Goal: Information Seeking & Learning: Learn about a topic

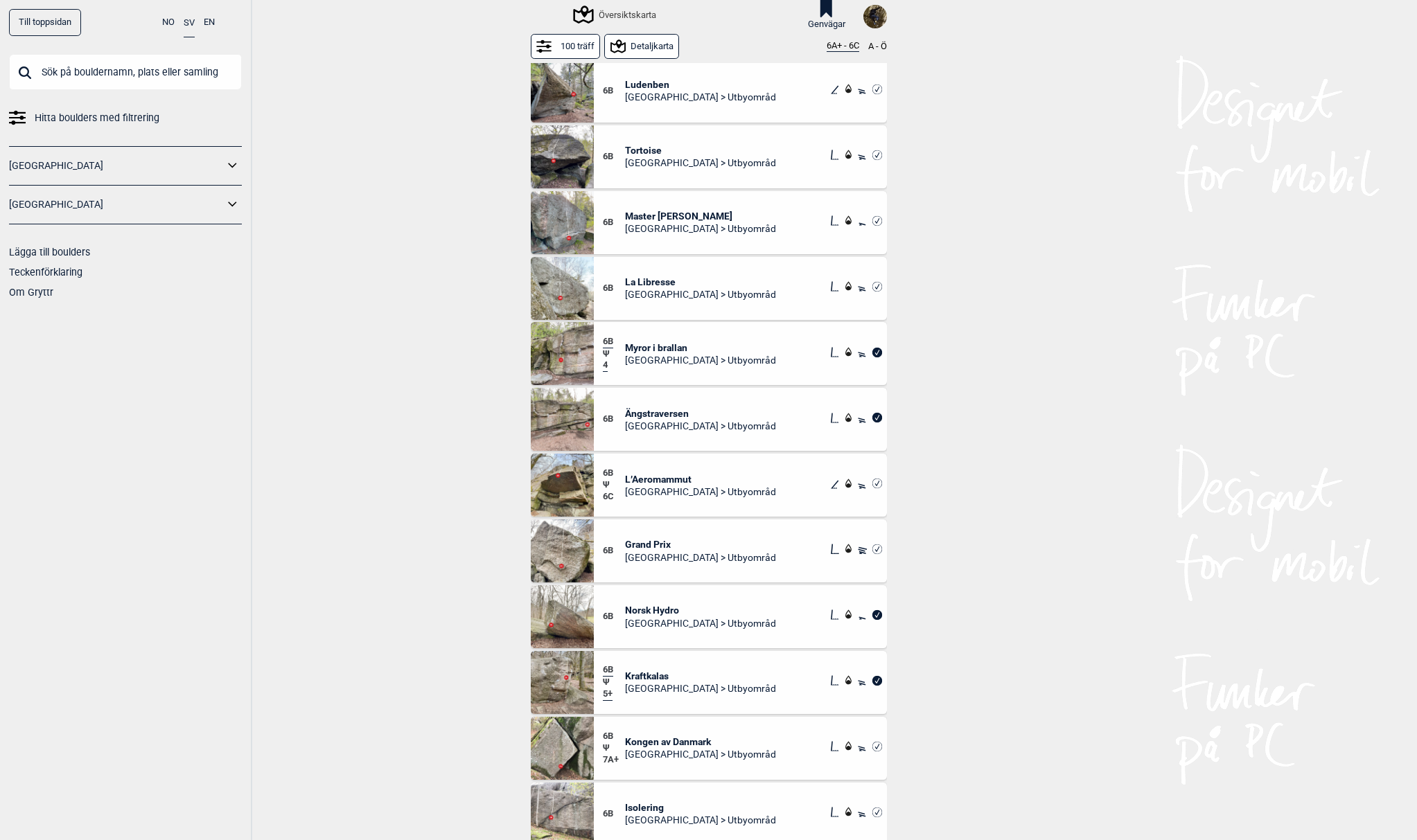
scroll to position [1794, 0]
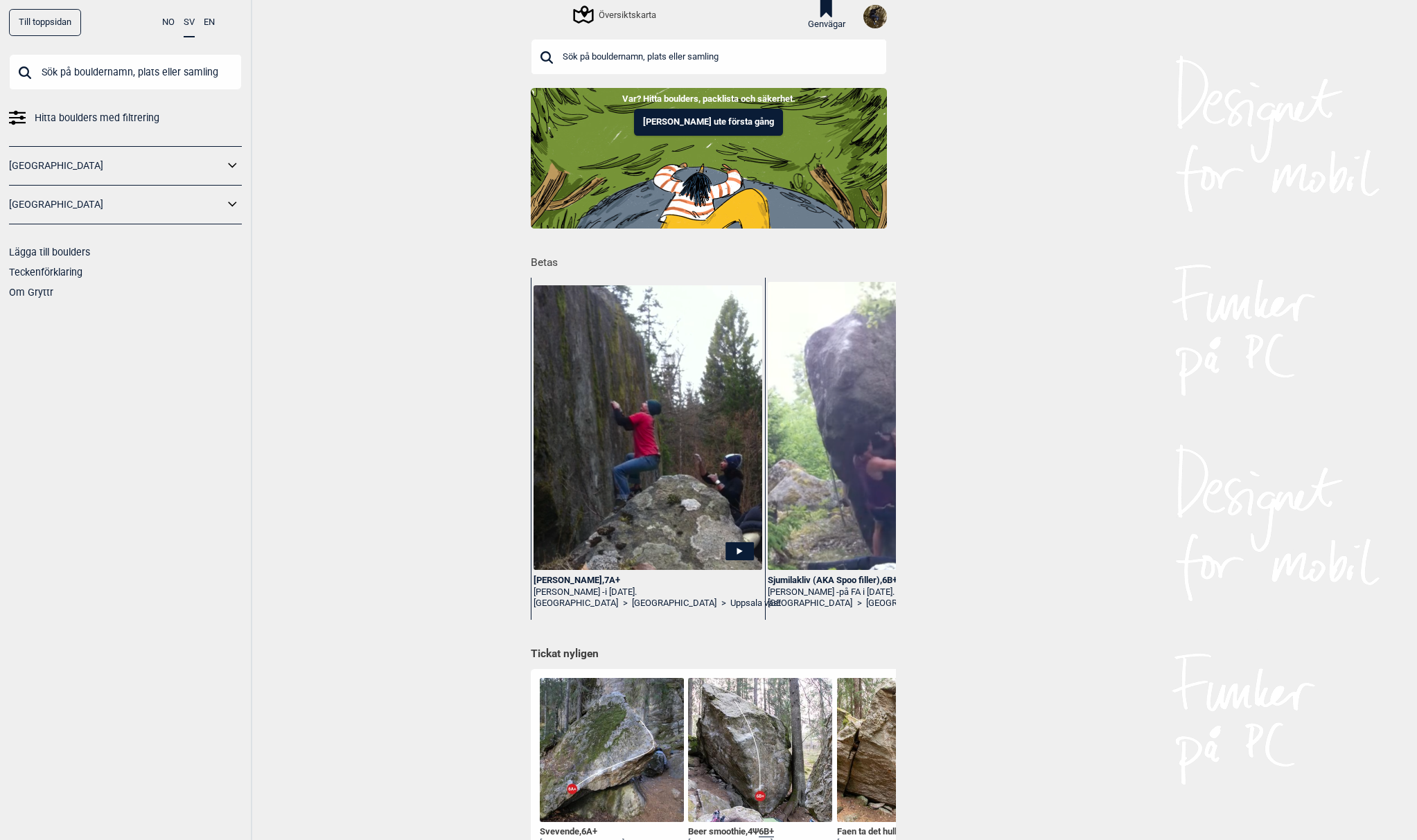
click at [671, 52] on input "text" at bounding box center [708, 56] width 356 height 36
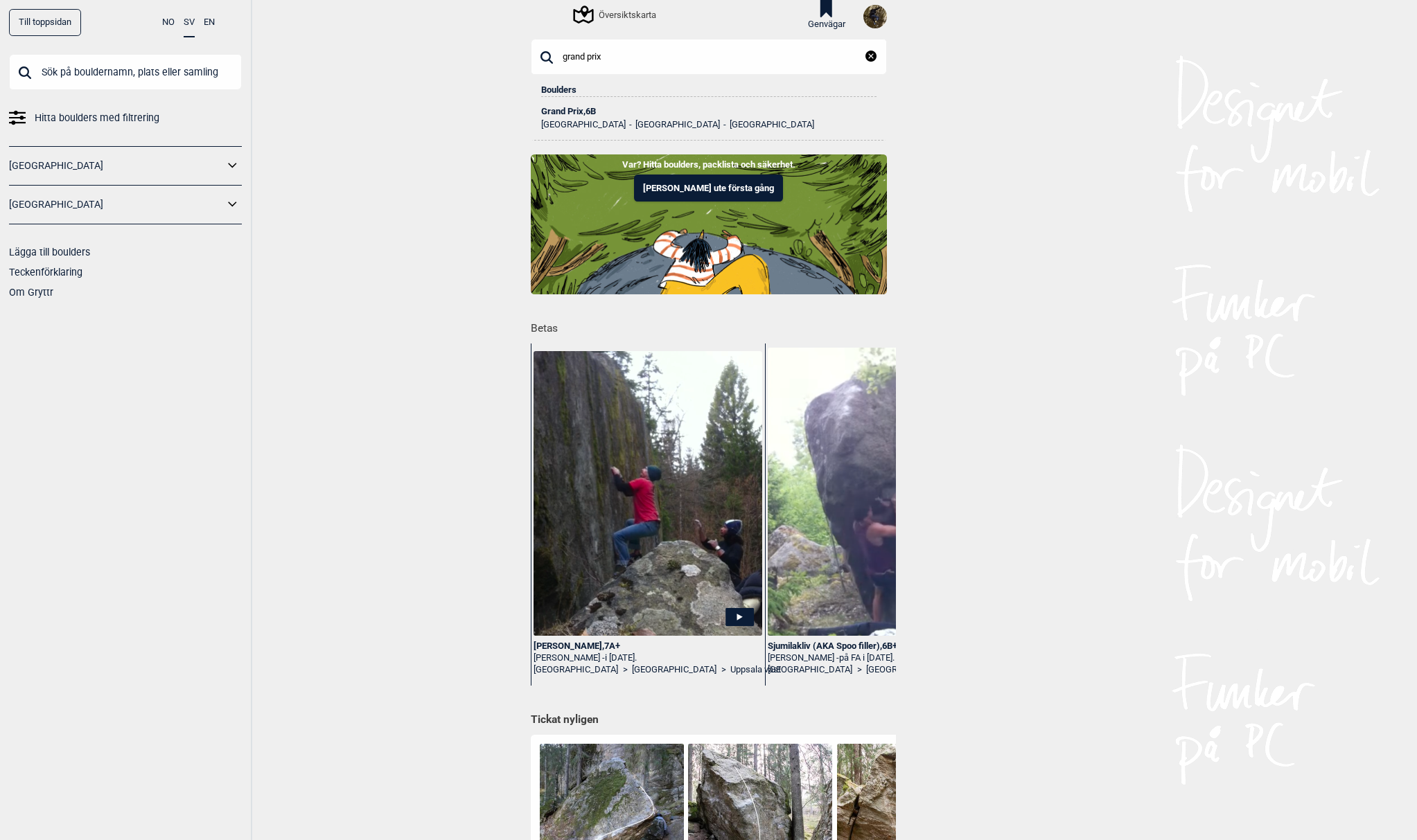
type input "grand prix"
click at [575, 108] on div "Grand Prix , 6B" at bounding box center [708, 112] width 335 height 10
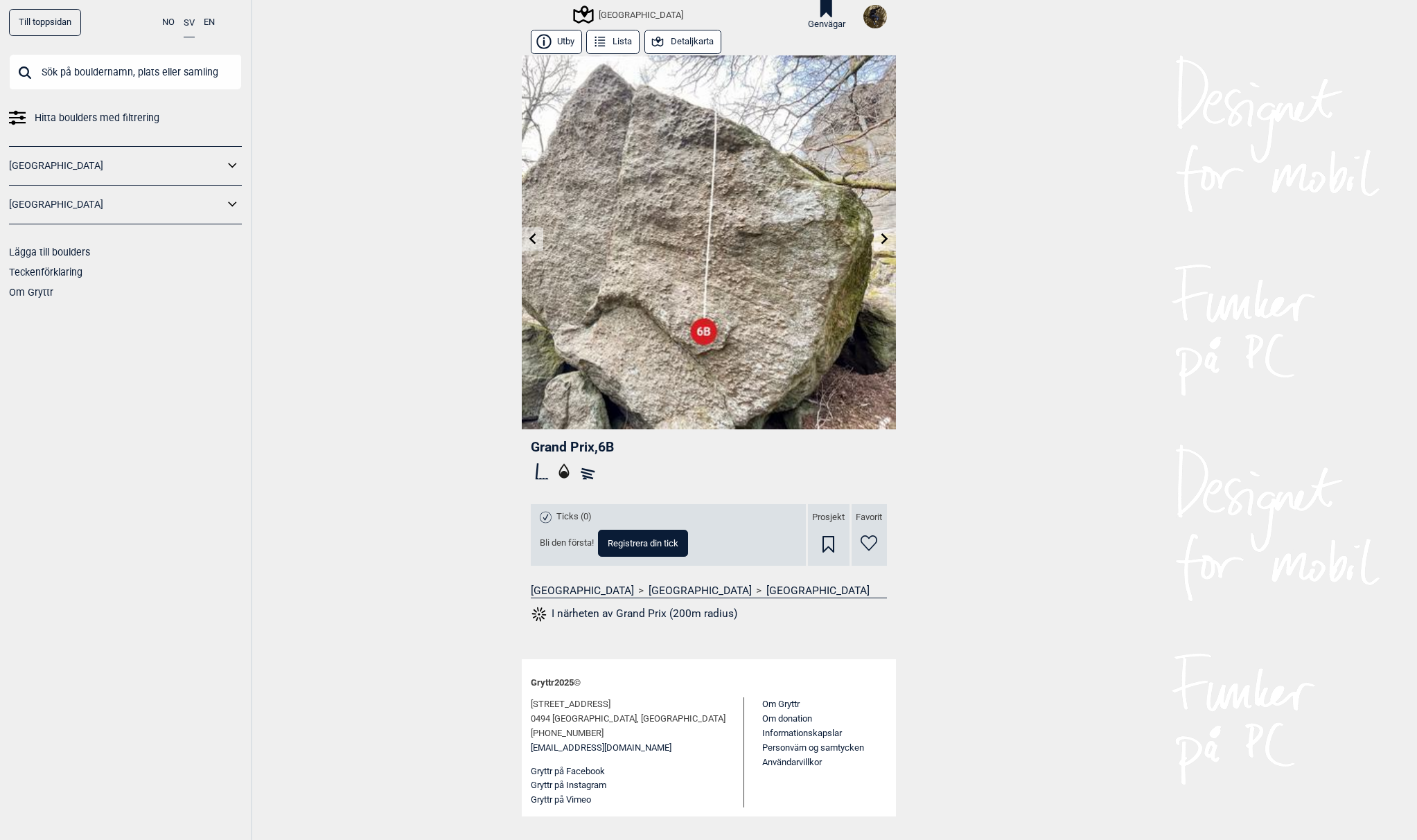
click at [698, 45] on button "Detaljkarta" at bounding box center [682, 41] width 77 height 24
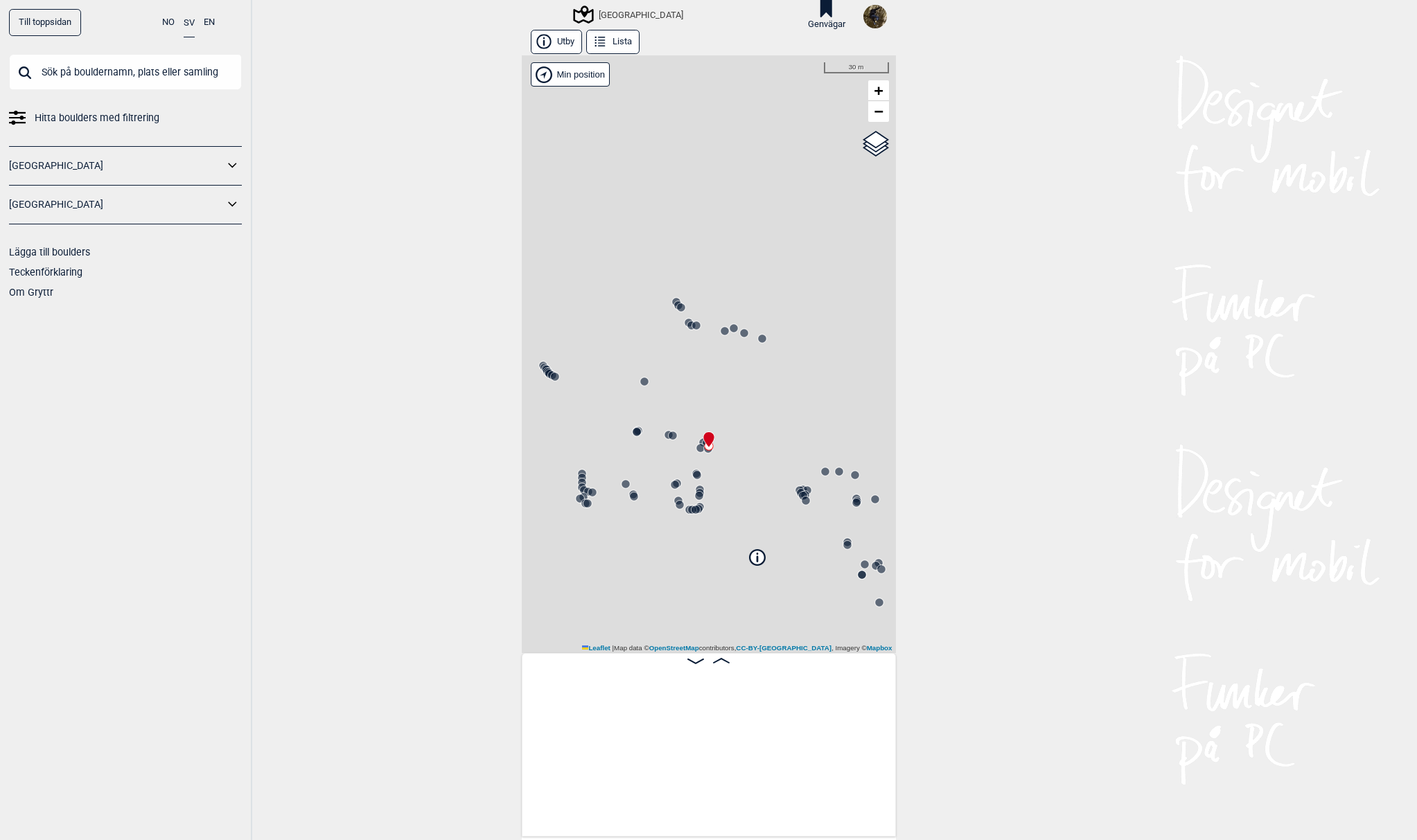
scroll to position [0, 12410]
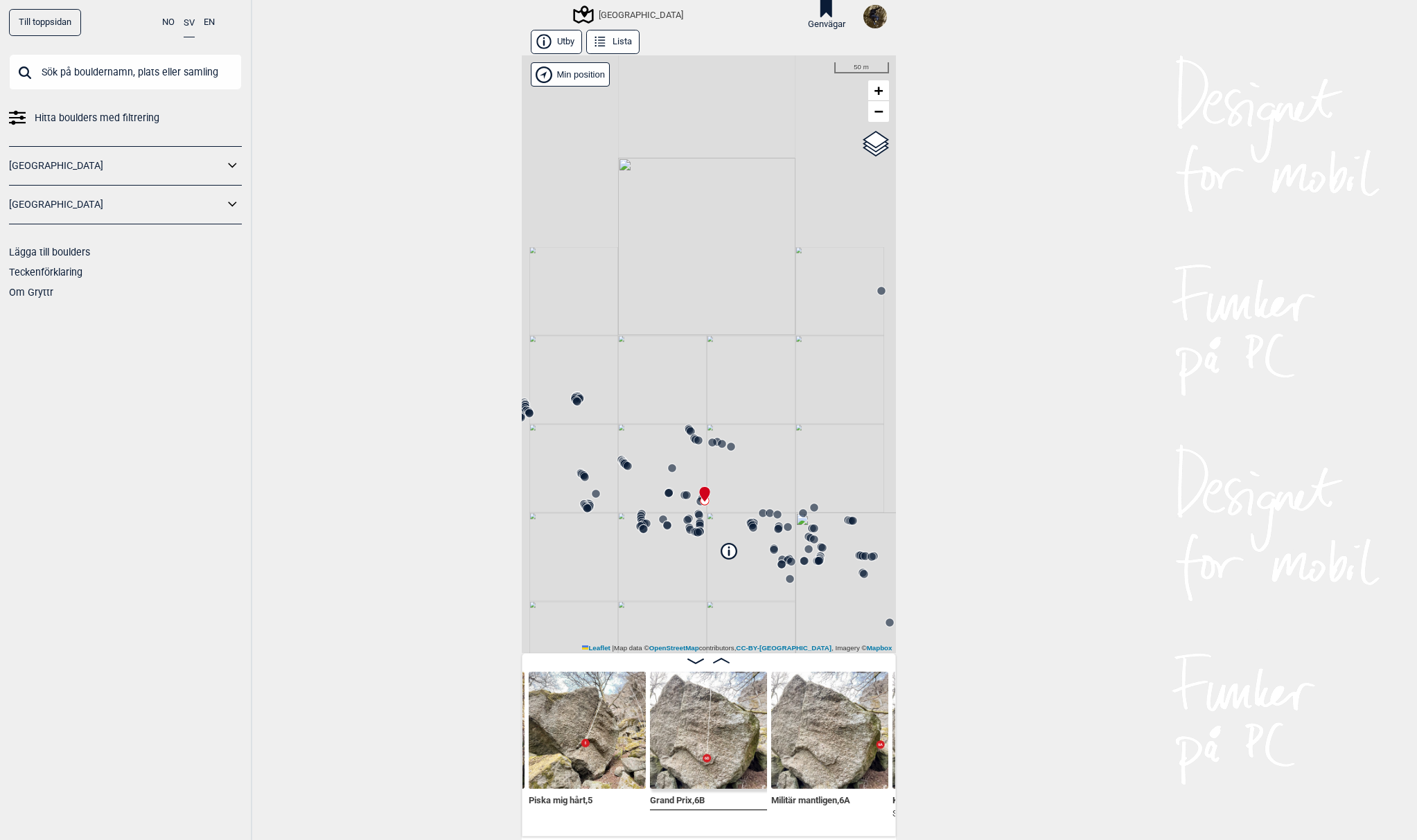
click at [682, 492] on circle at bounding box center [687, 495] width 8 height 8
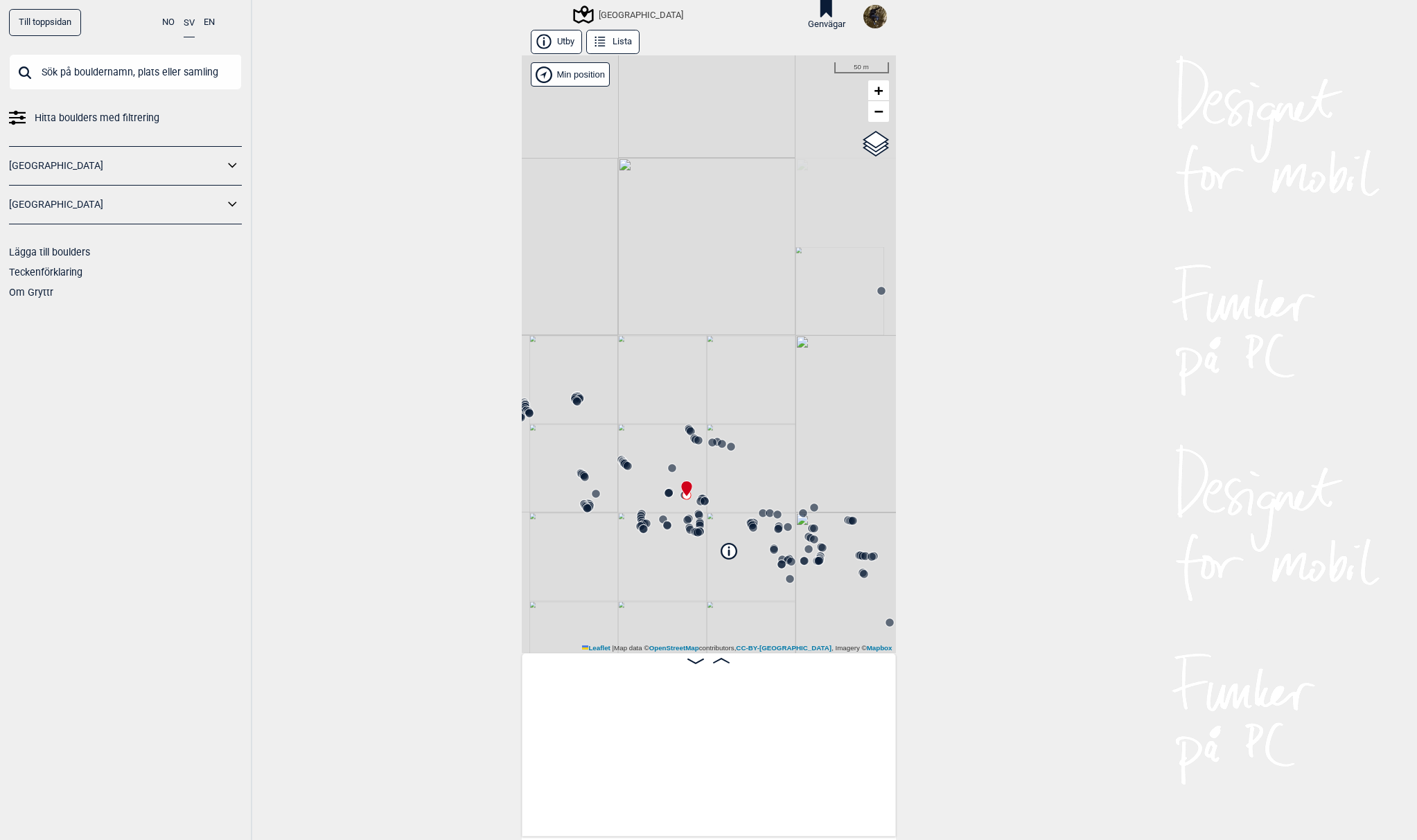
scroll to position [0, 10419]
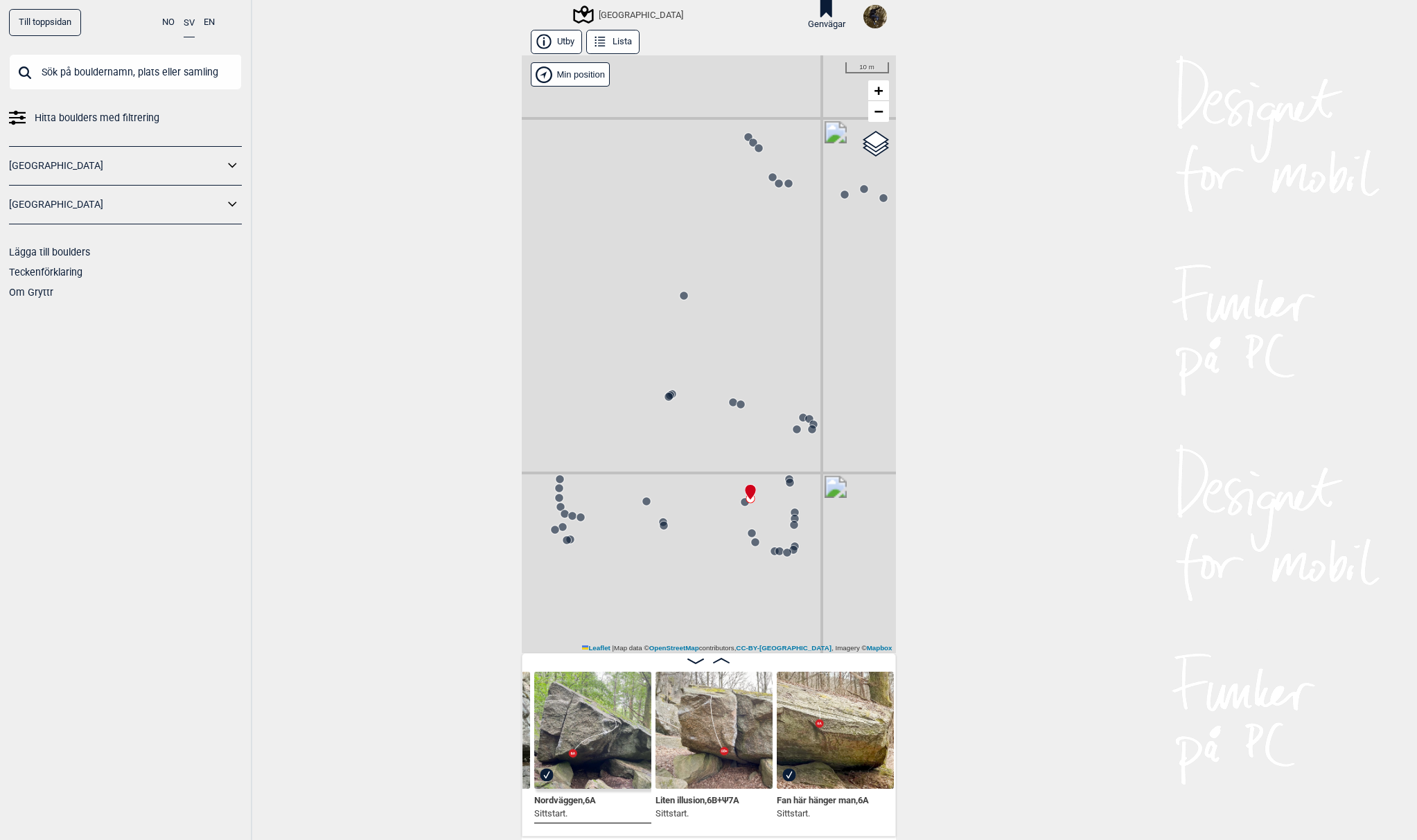
scroll to position [0, 10737]
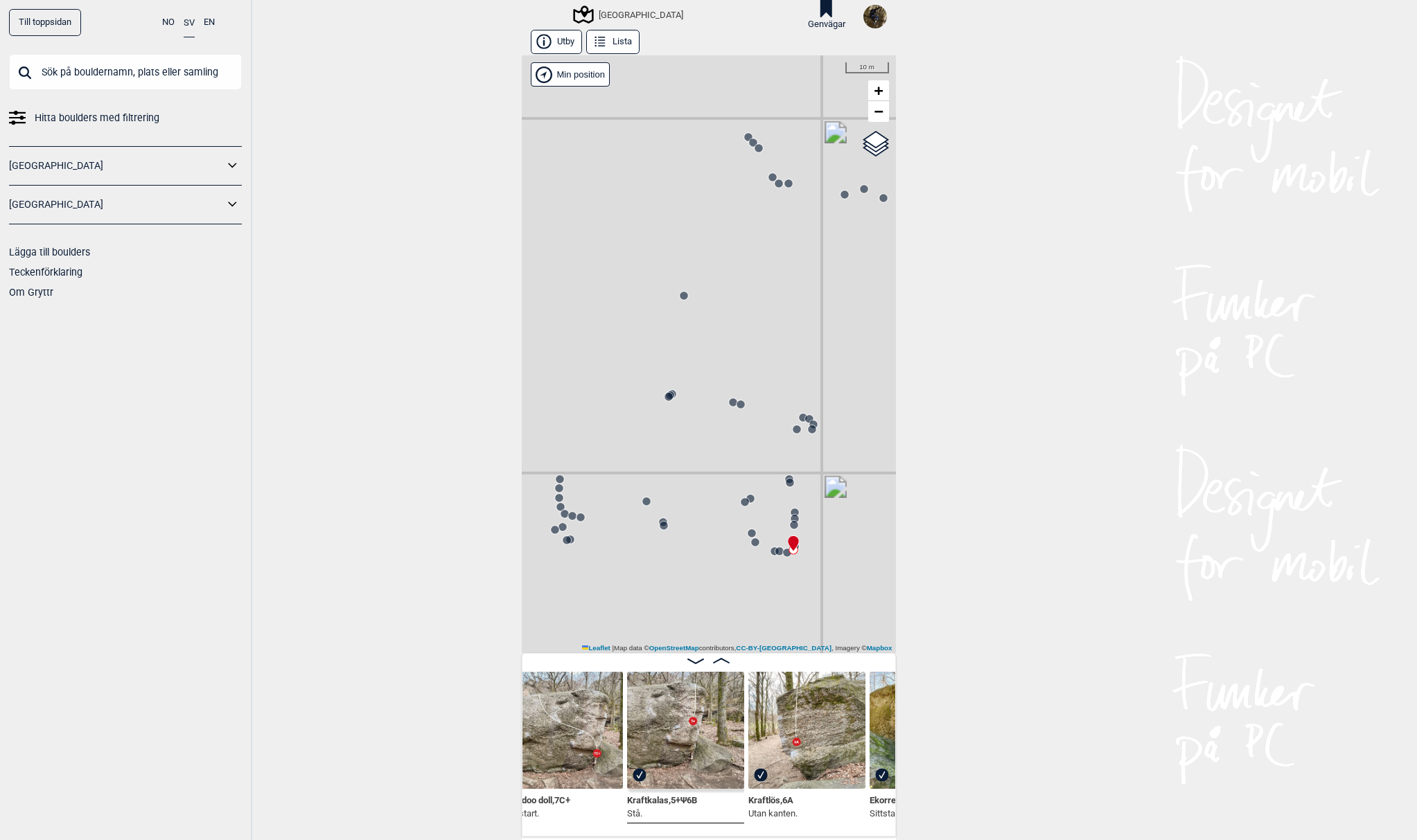
scroll to position [0, 11493]
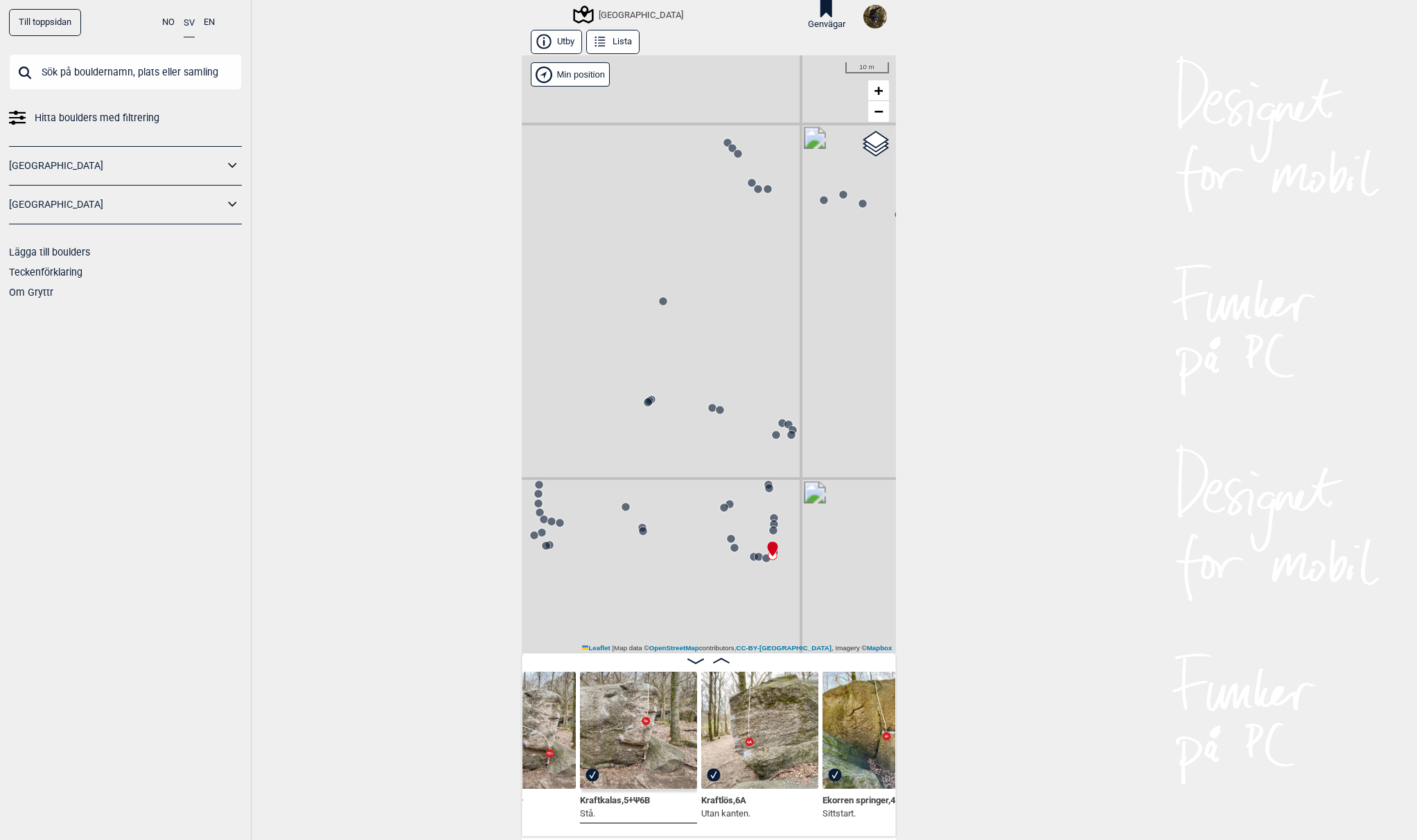
drag, startPoint x: 782, startPoint y: 534, endPoint x: 723, endPoint y: 548, distance: 60.6
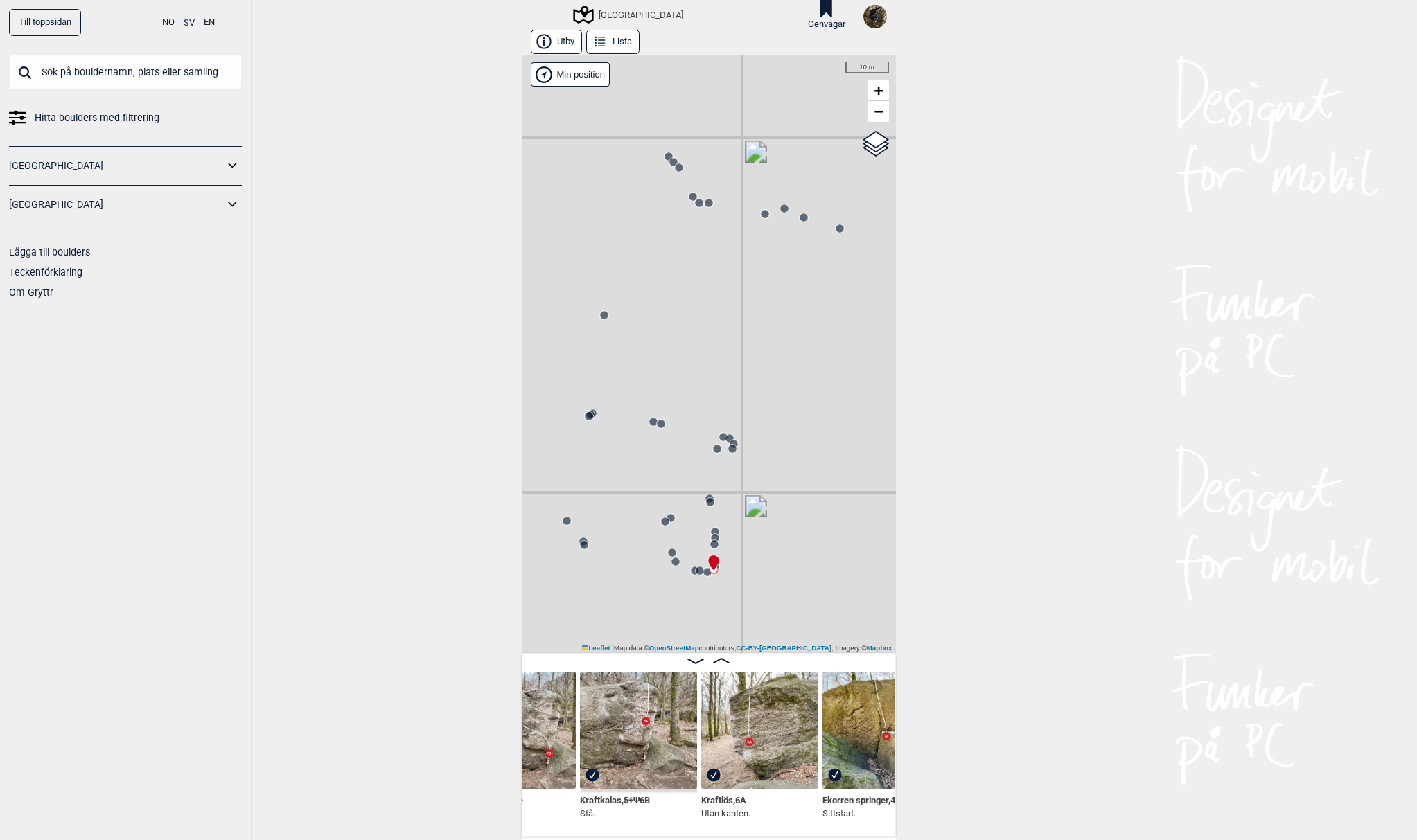
click at [723, 548] on div "[GEOGRAPHIC_DATA]" at bounding box center [708, 355] width 374 height 598
click at [712, 454] on icon at bounding box center [717, 448] width 11 height 11
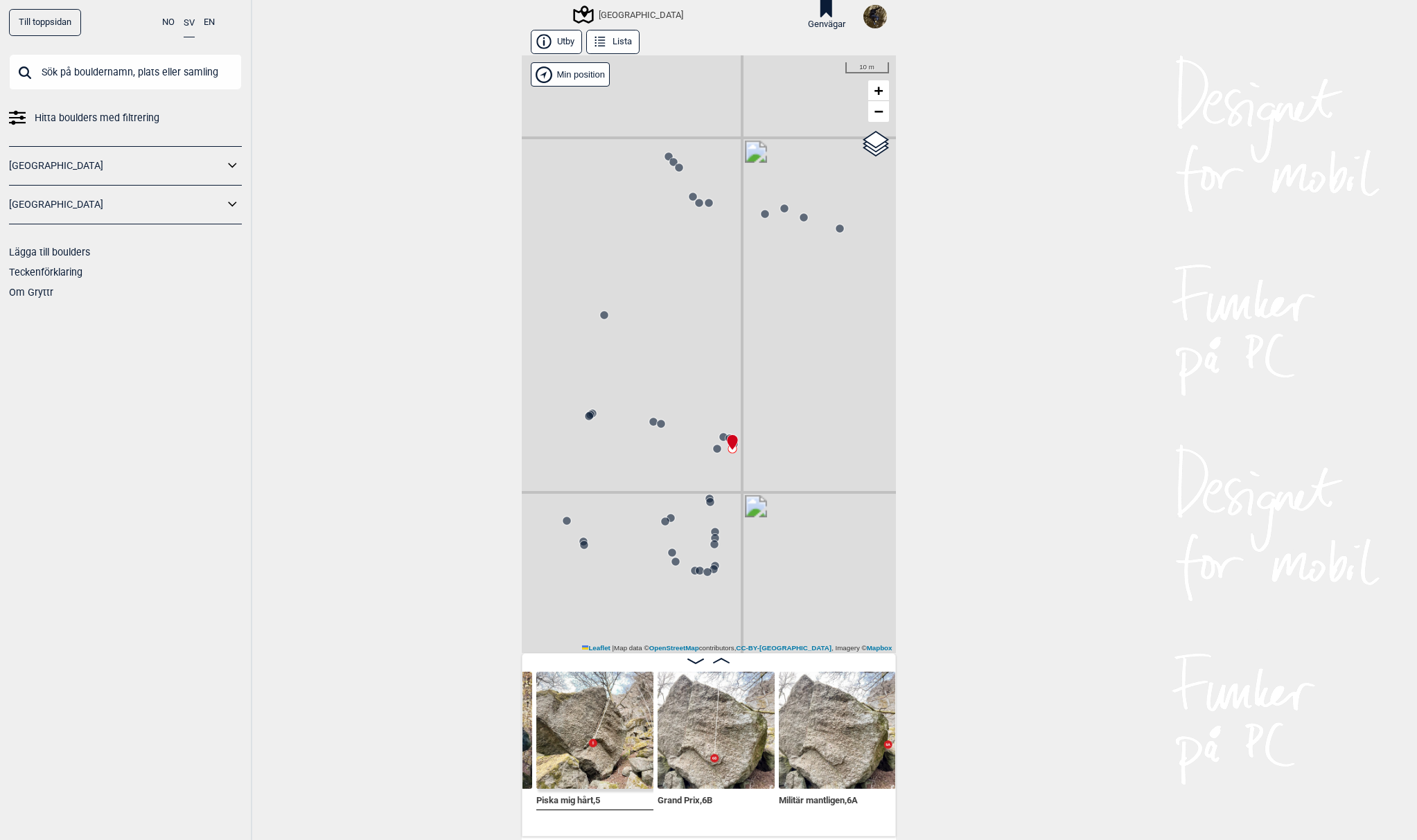
scroll to position [0, 12504]
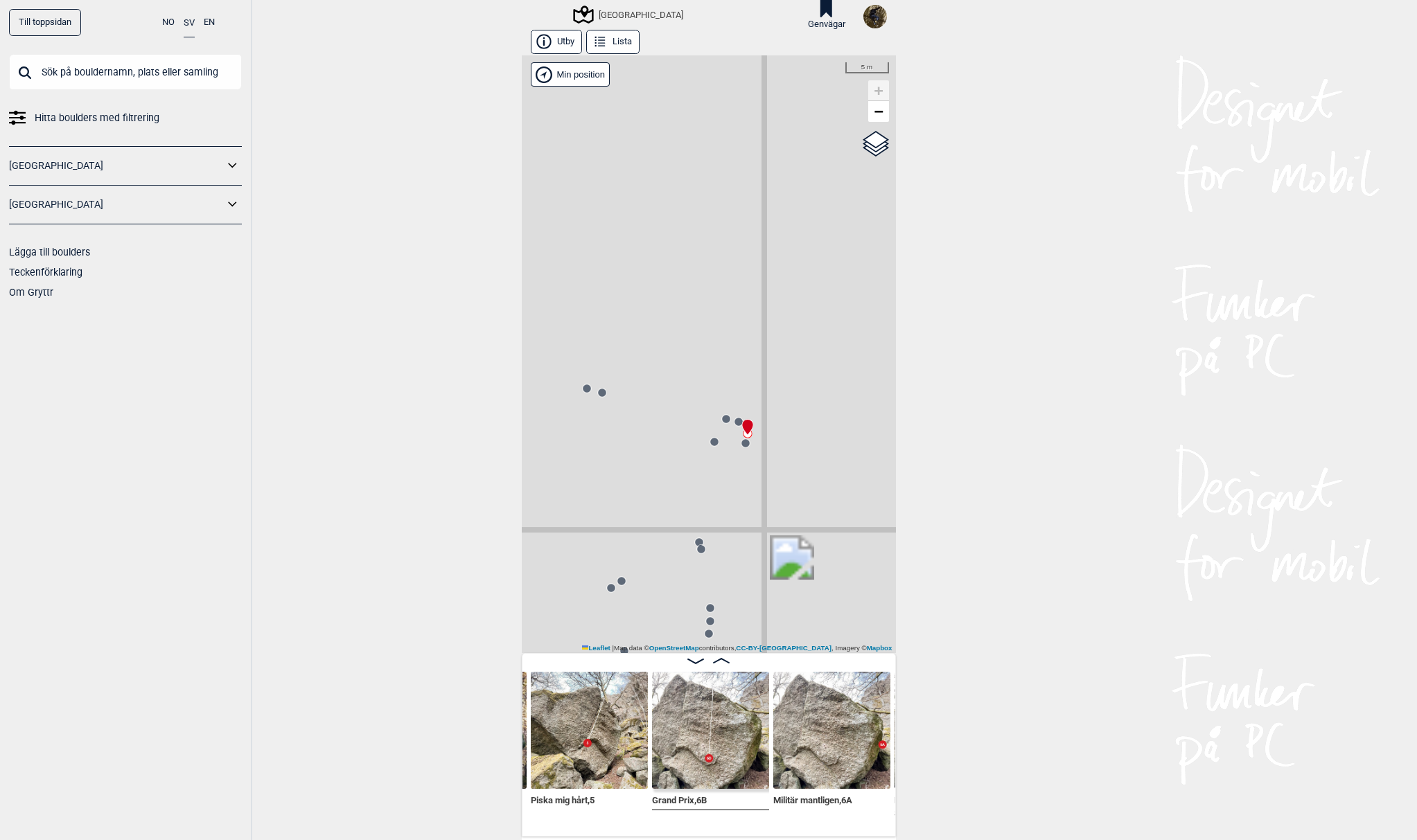
click at [723, 417] on circle at bounding box center [726, 420] width 8 height 8
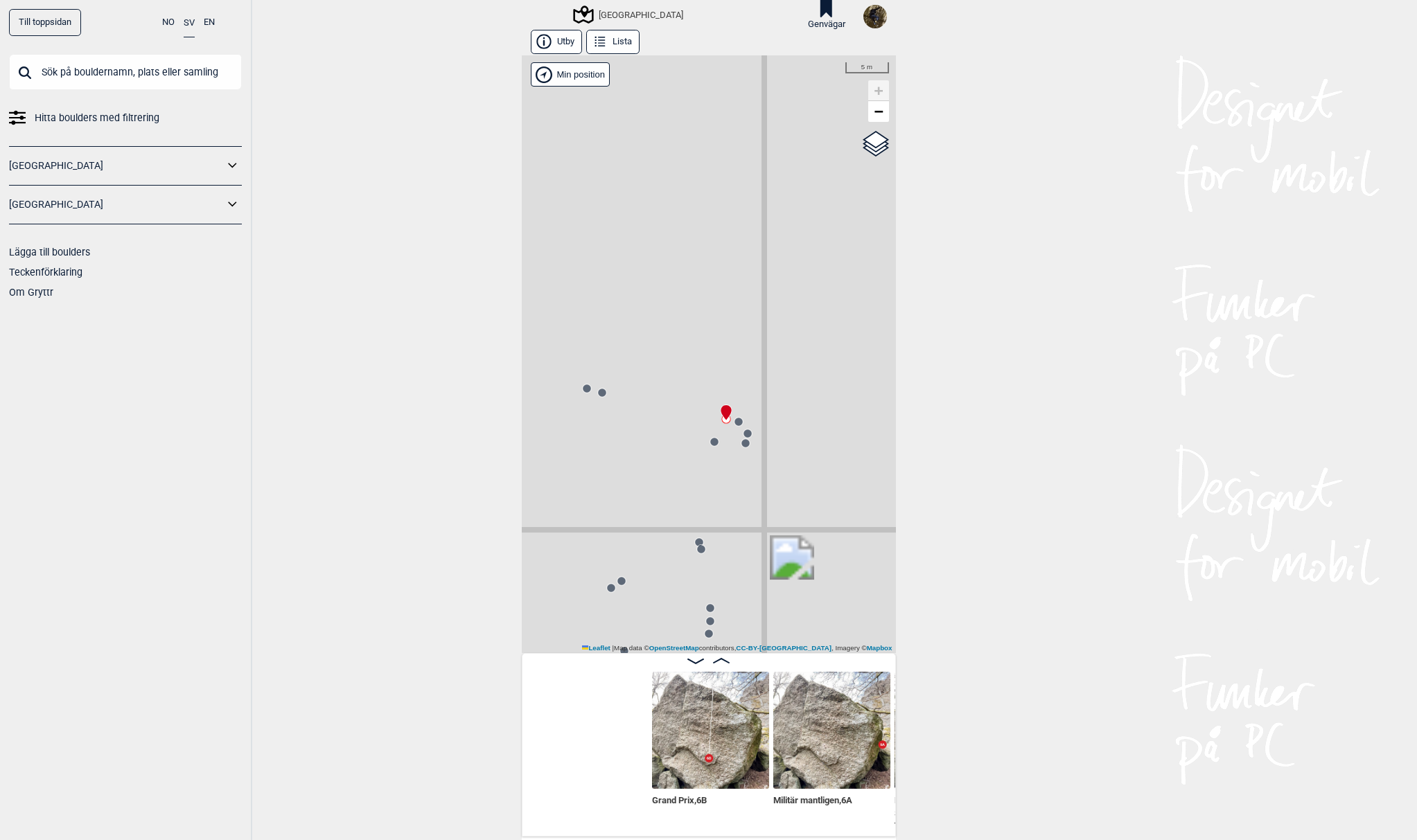
scroll to position [0, 12748]
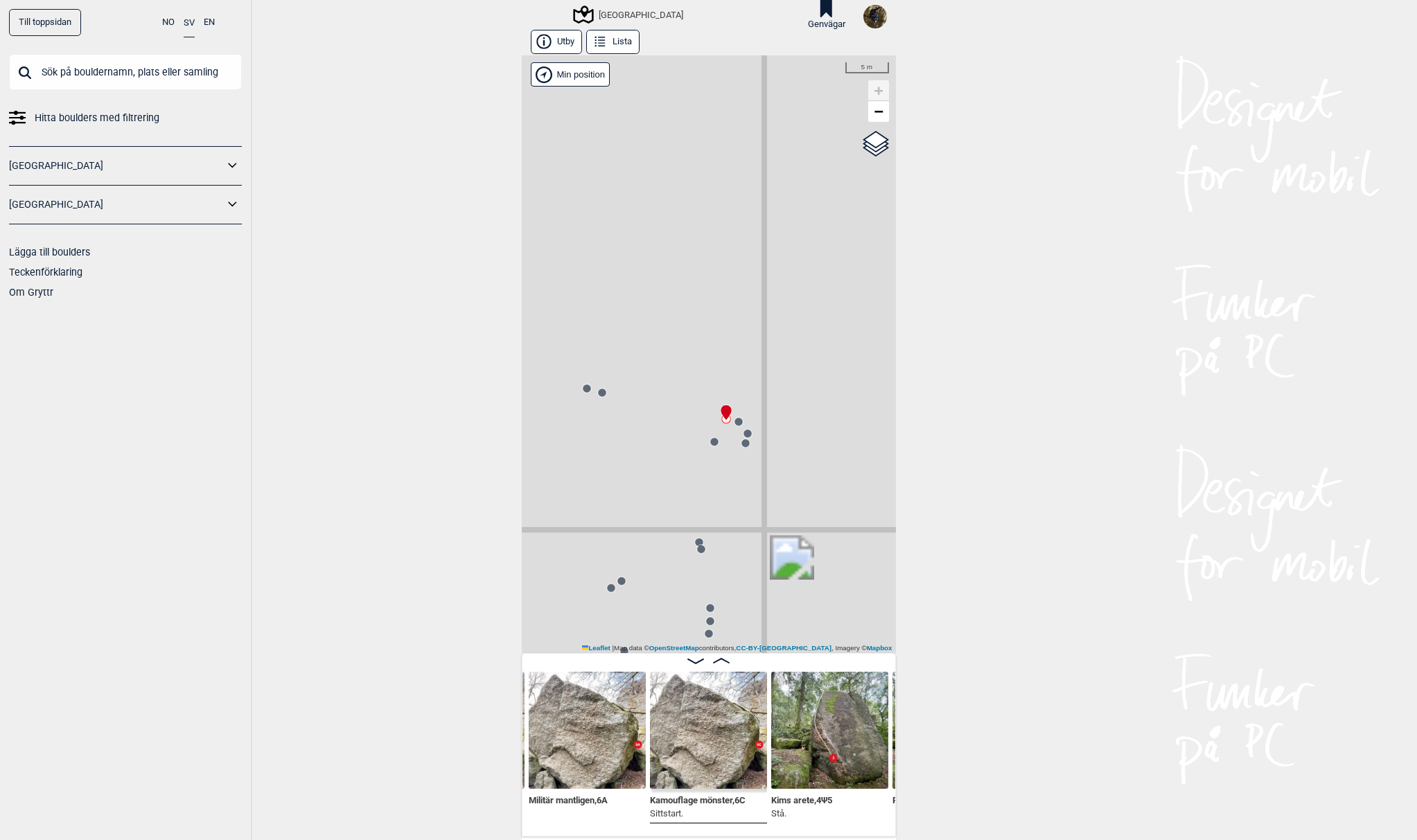
click at [736, 421] on circle at bounding box center [739, 422] width 8 height 8
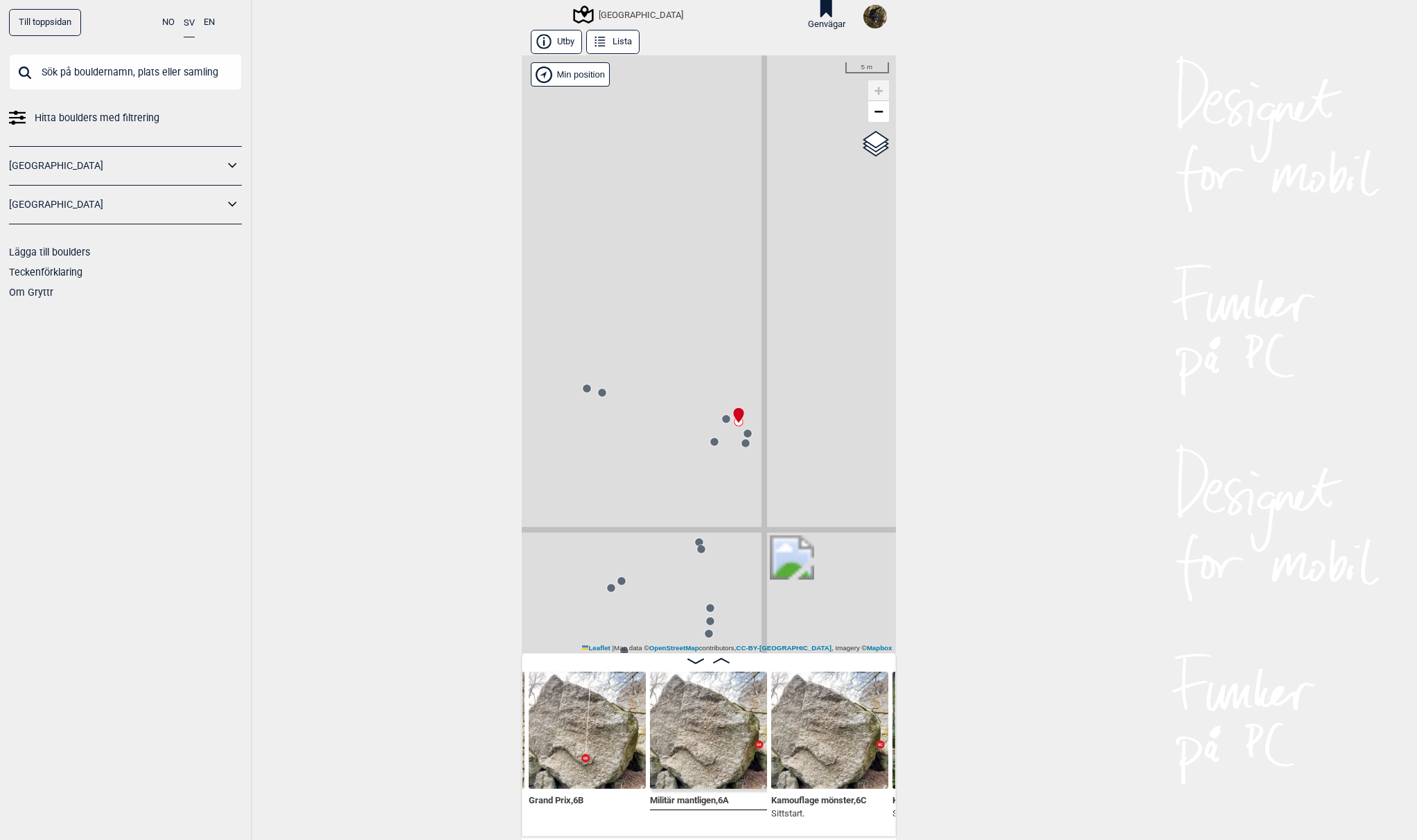
click at [743, 436] on circle at bounding box center [747, 434] width 8 height 8
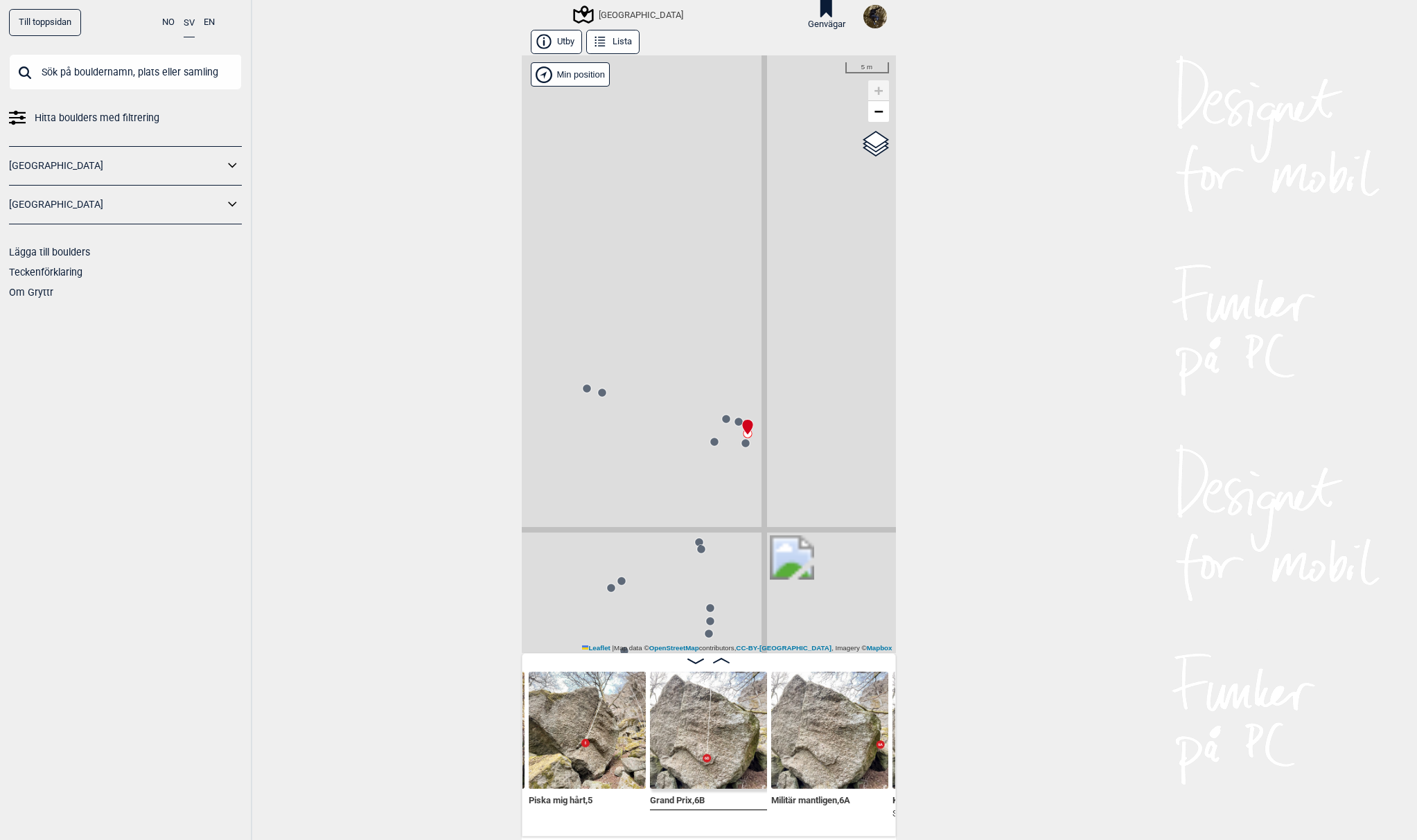
click at [741, 443] on circle at bounding box center [746, 443] width 8 height 8
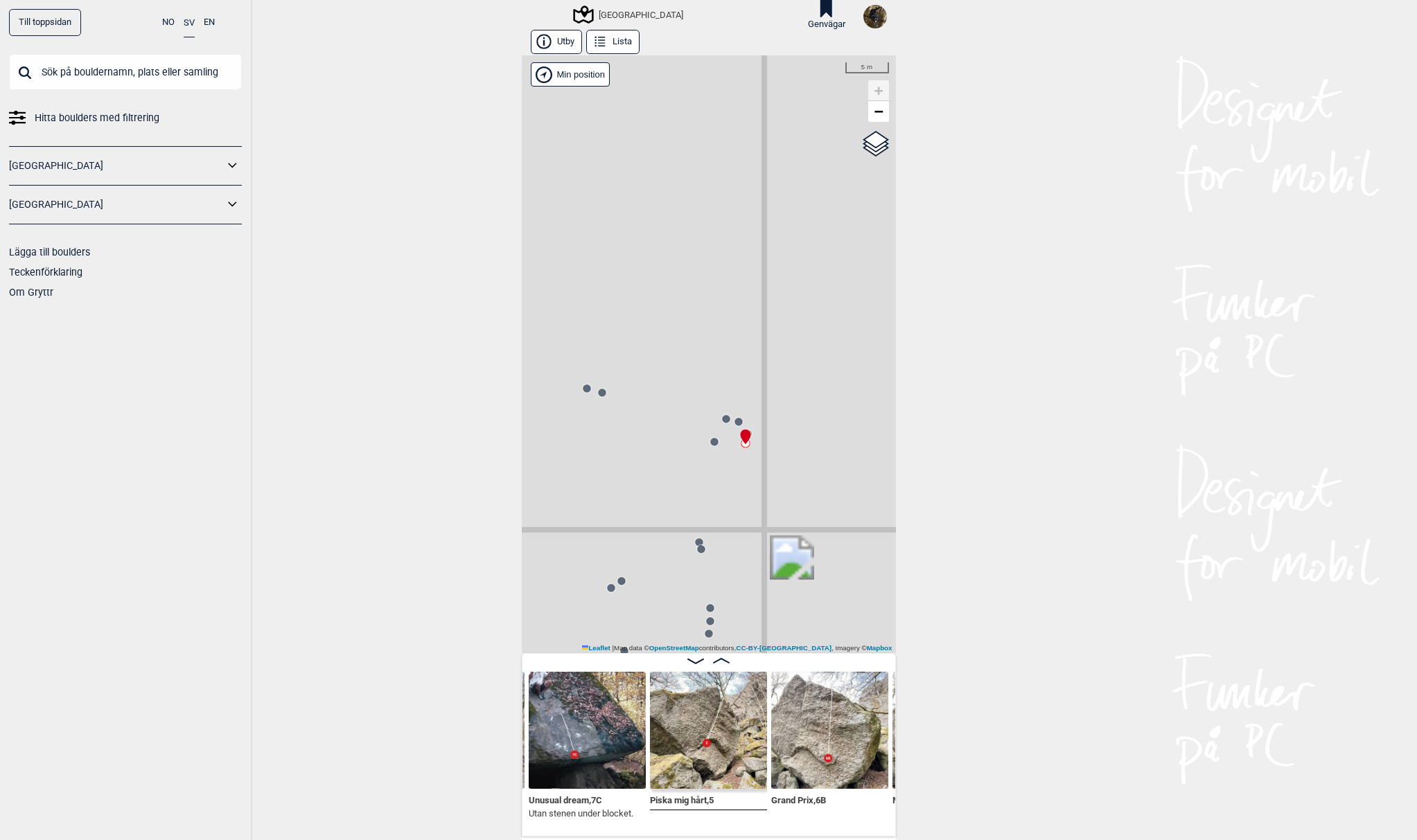
click at [698, 540] on circle at bounding box center [698, 542] width 9 height 9
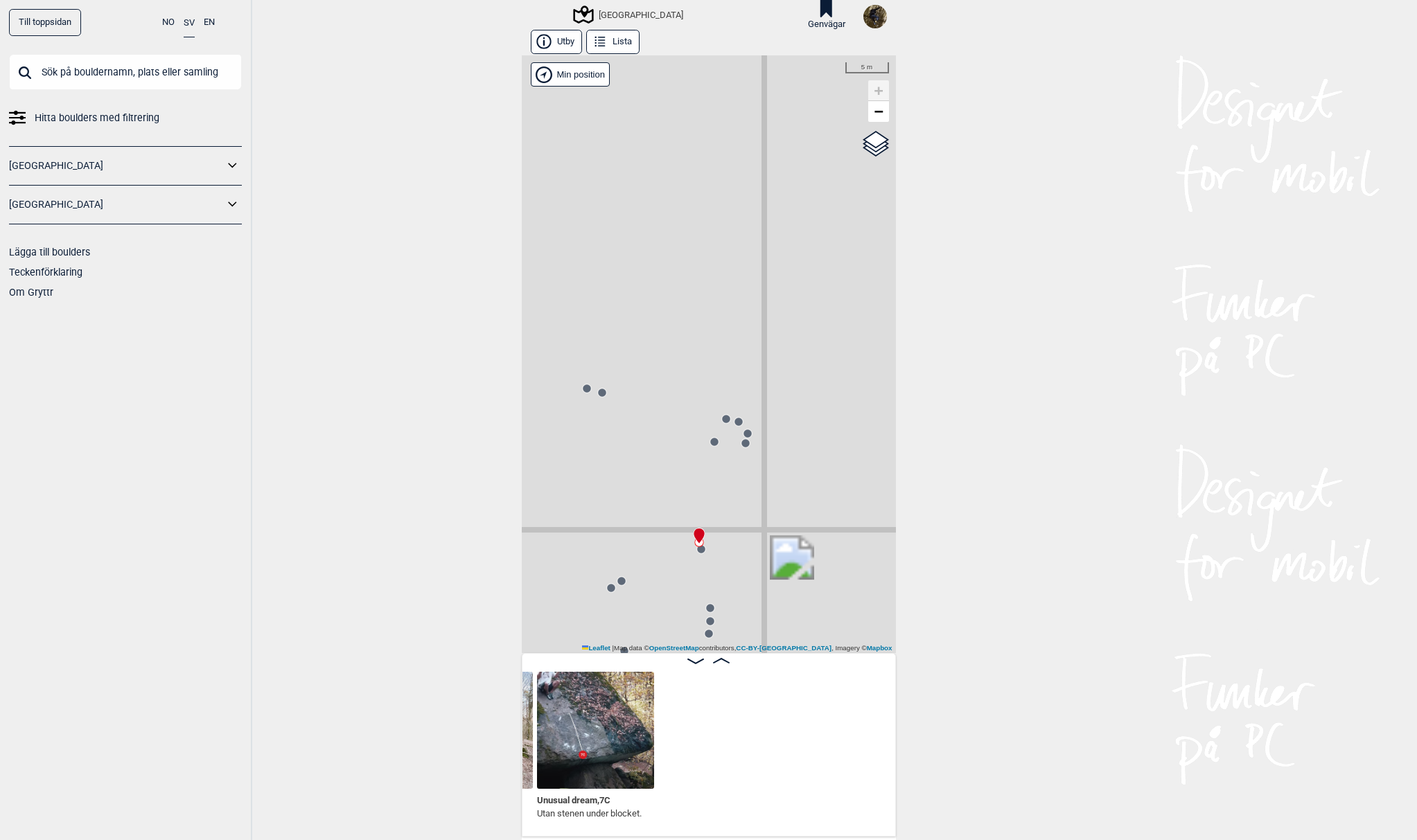
scroll to position [0, 12029]
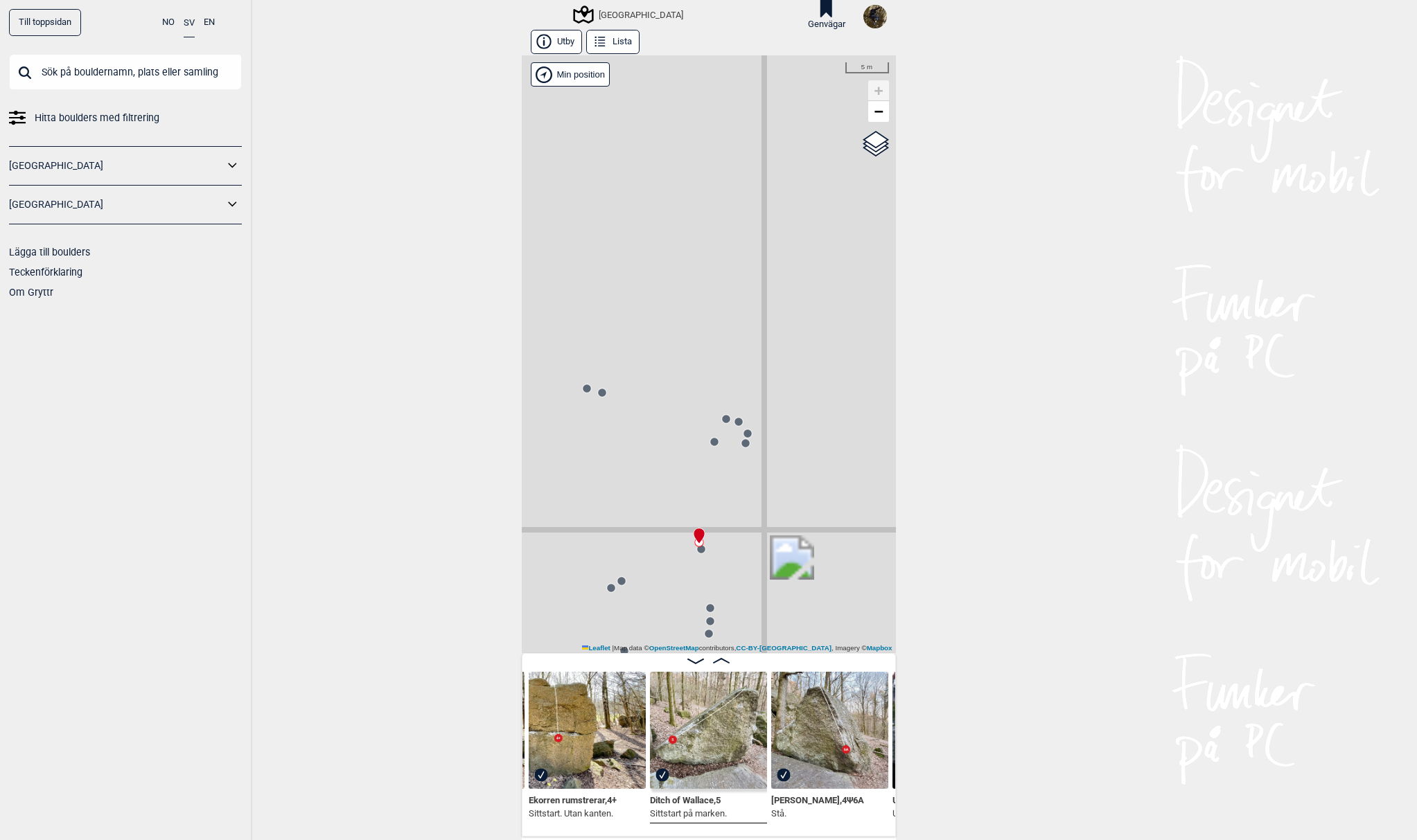
click at [695, 556] on div "[GEOGRAPHIC_DATA]" at bounding box center [708, 355] width 374 height 598
click at [698, 548] on circle at bounding box center [701, 549] width 8 height 8
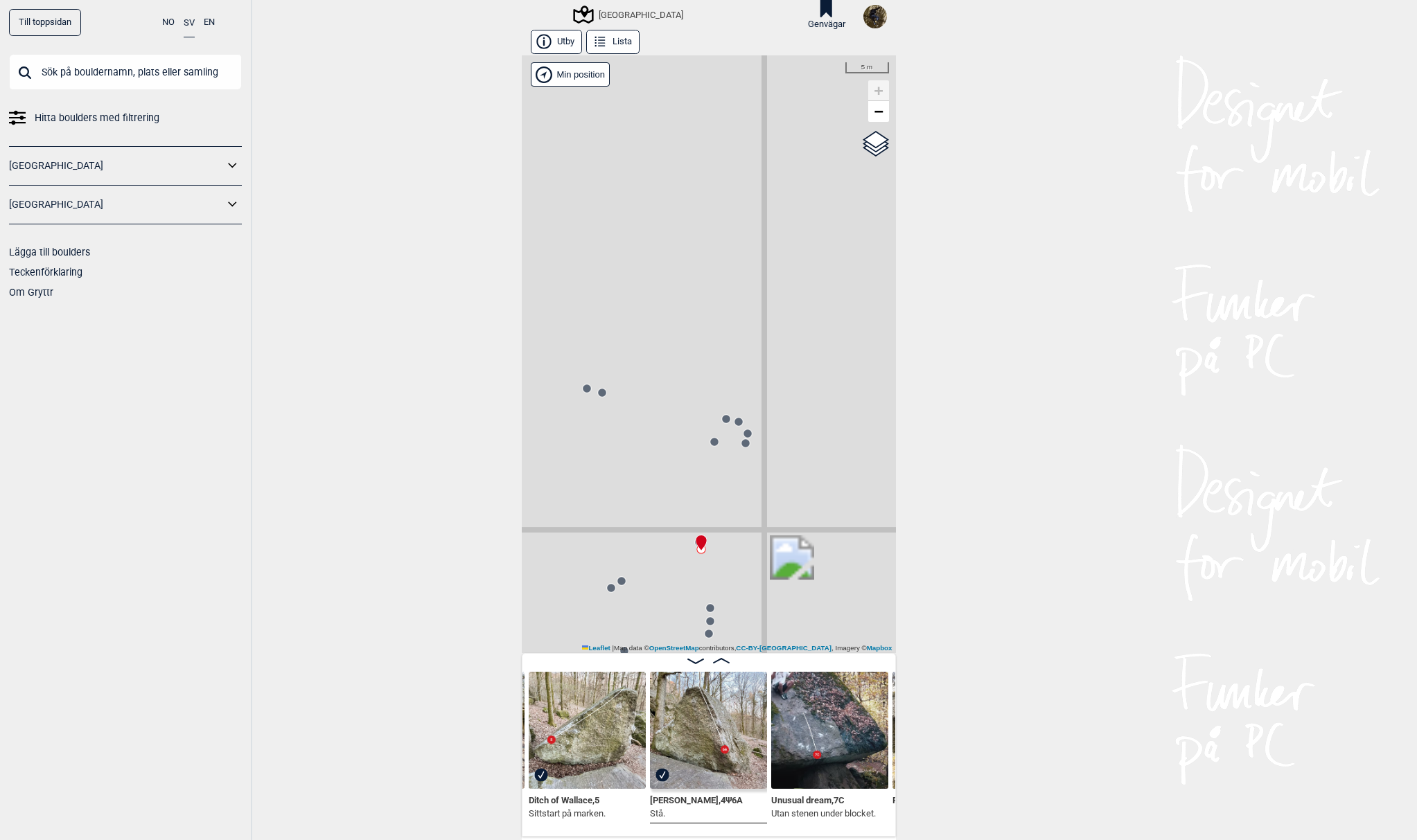
click at [744, 435] on circle at bounding box center [747, 434] width 8 height 8
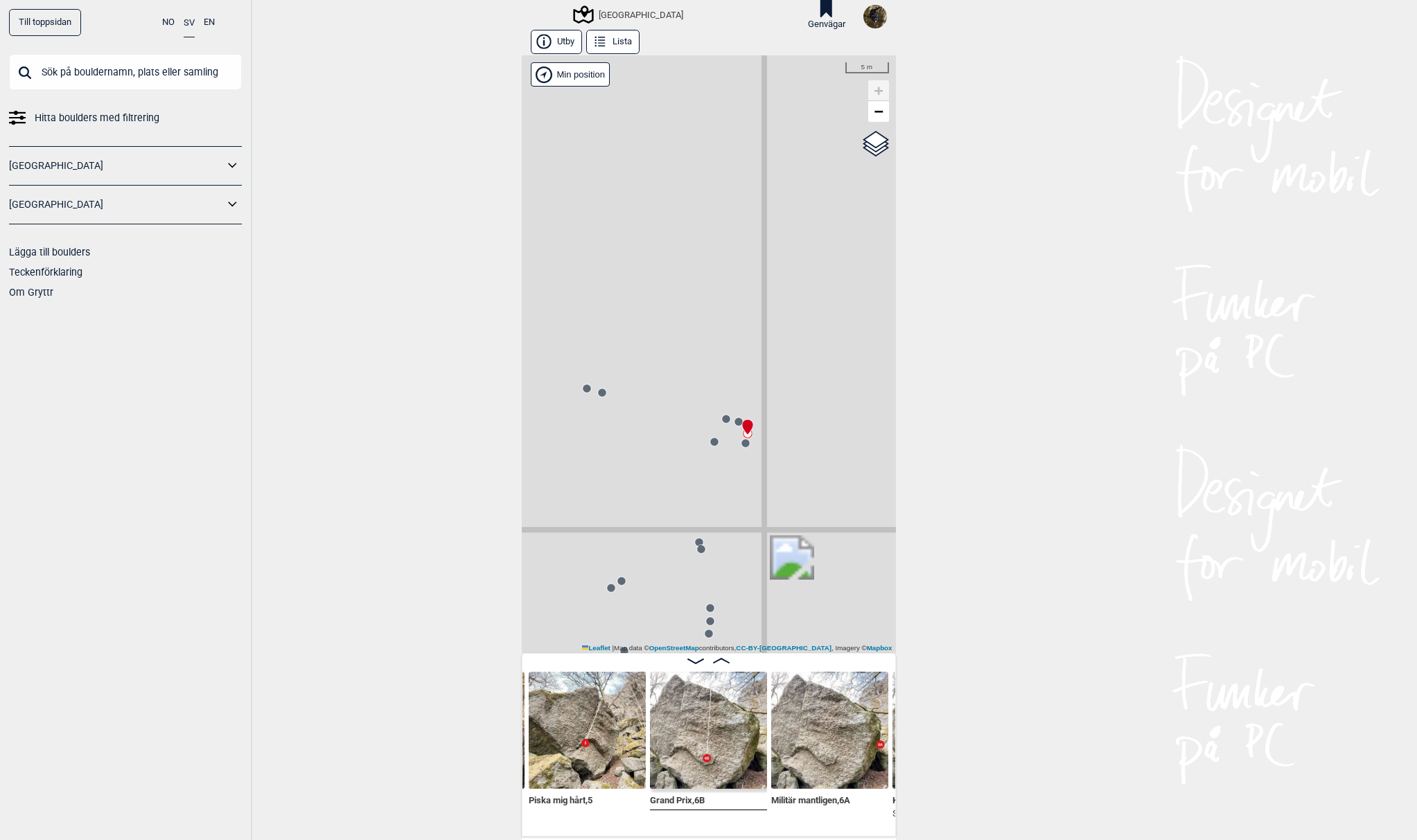
click at [722, 421] on circle at bounding box center [726, 420] width 8 height 8
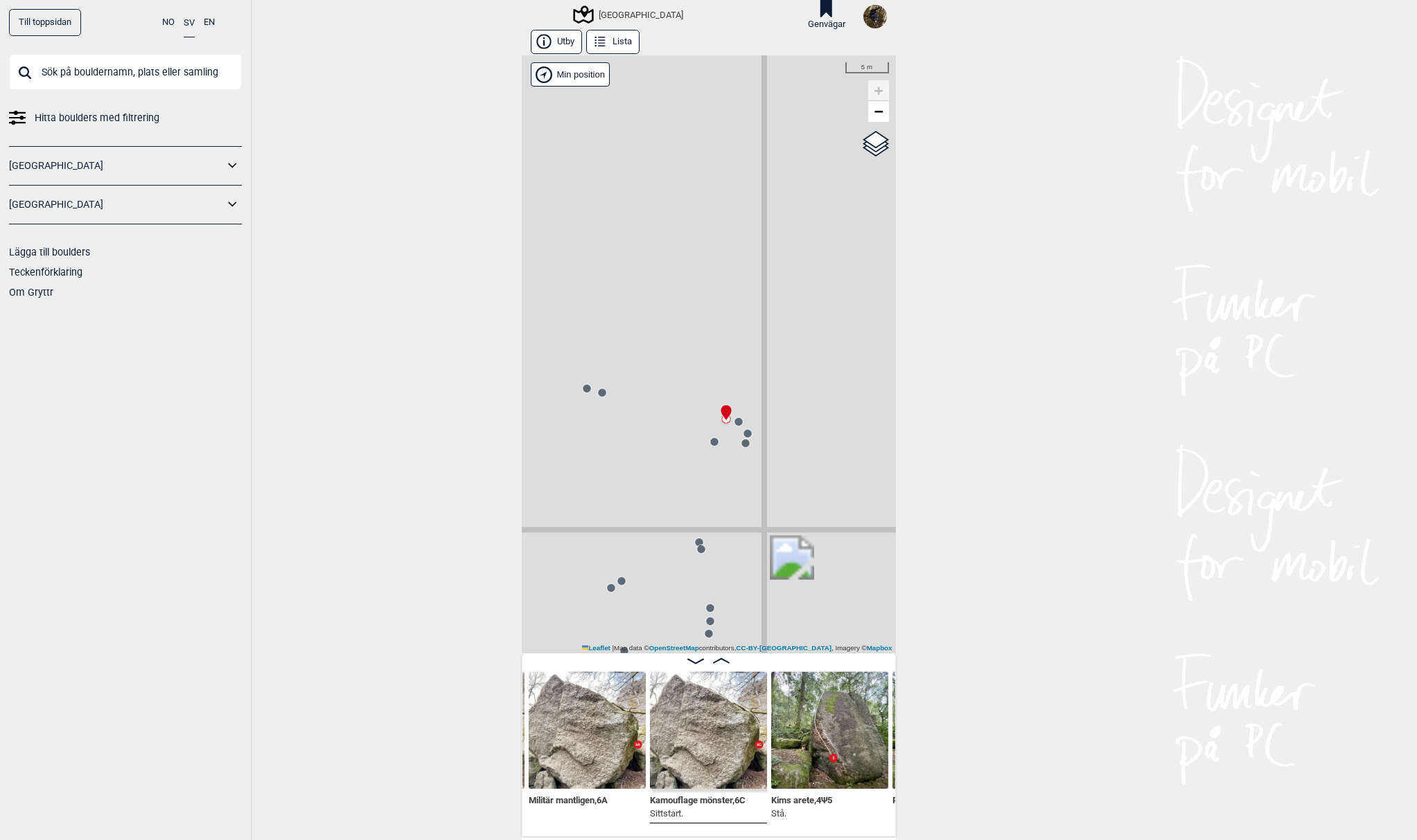
click at [711, 446] on icon at bounding box center [714, 441] width 11 height 11
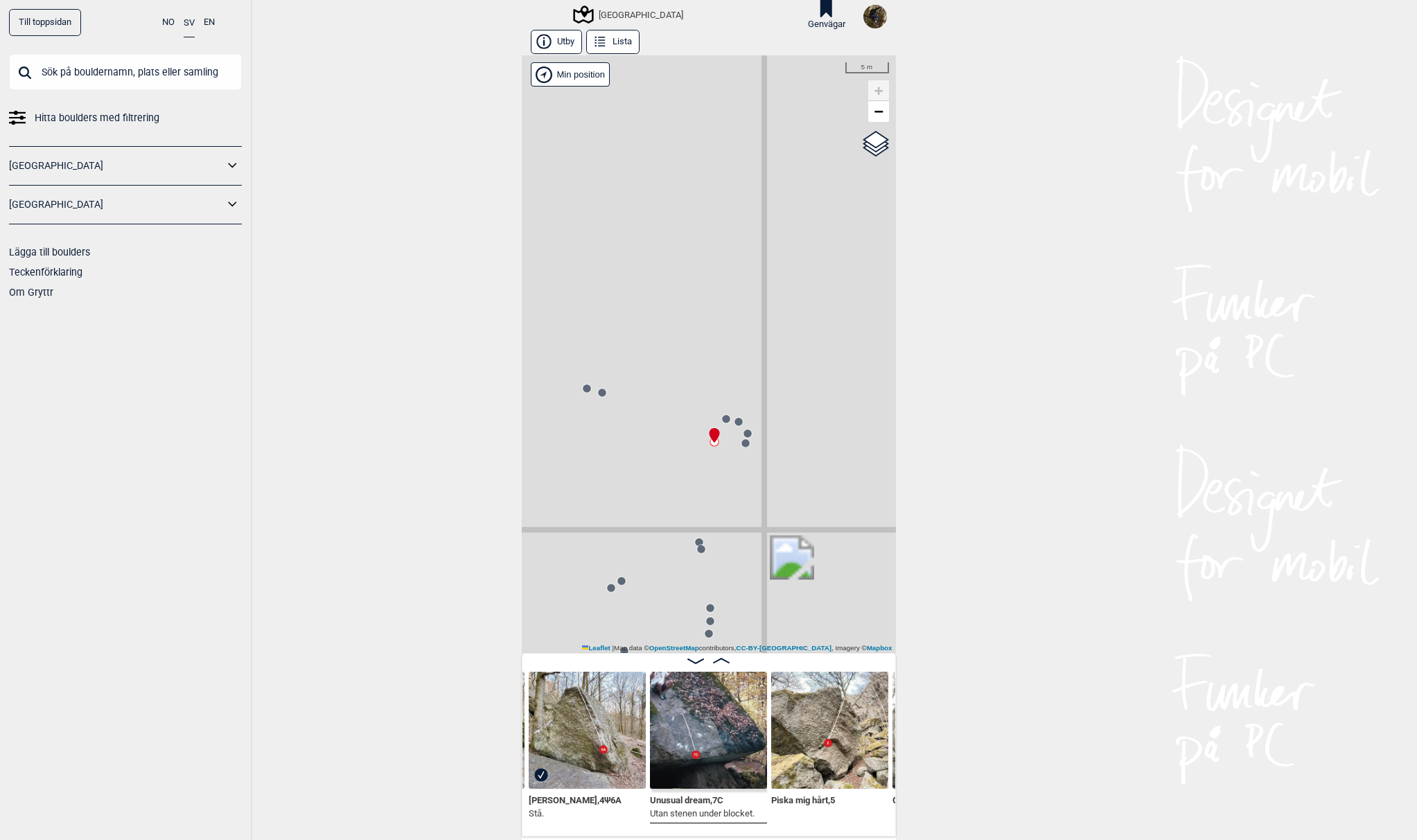
click at [722, 420] on circle at bounding box center [726, 420] width 8 height 8
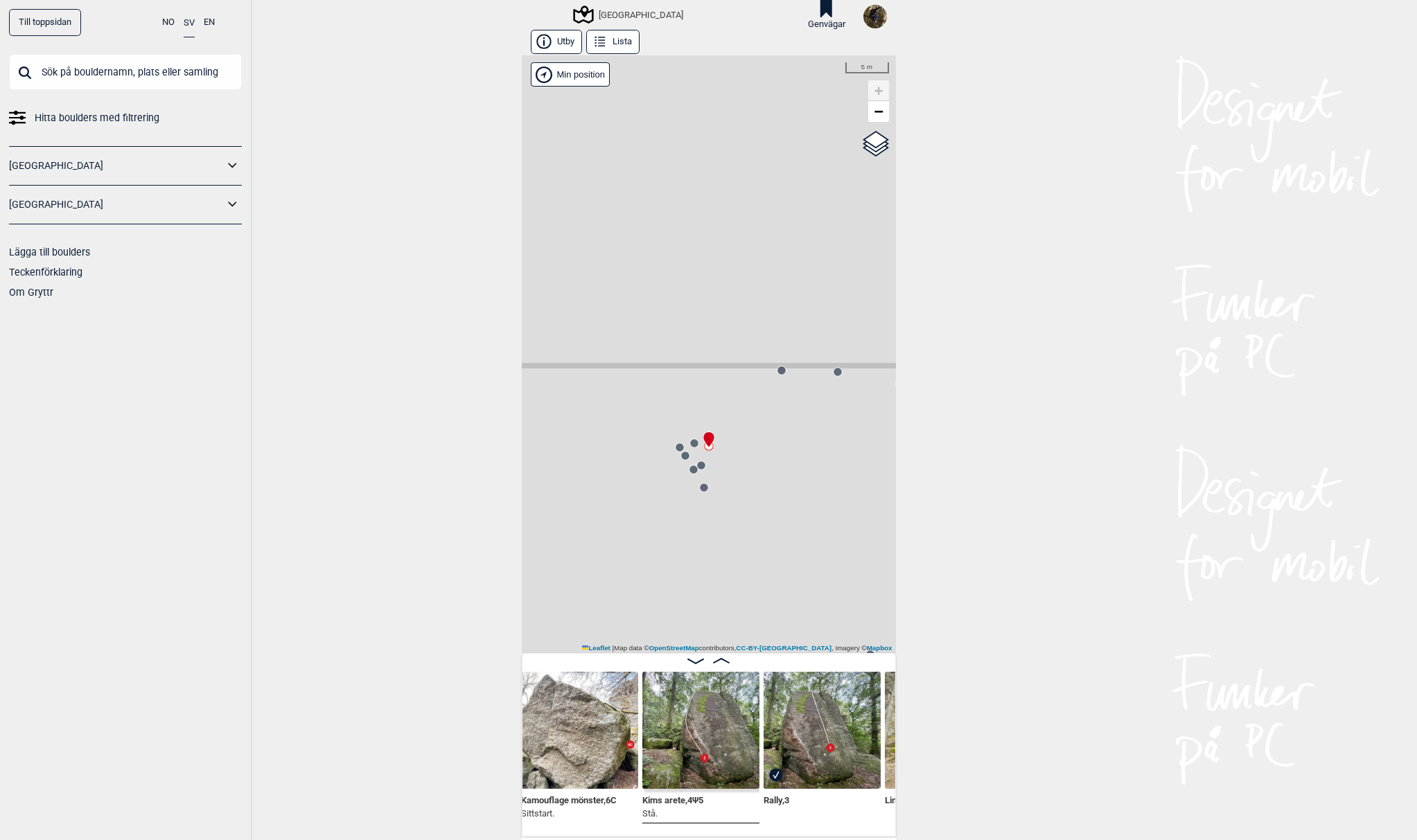
scroll to position [0, 13028]
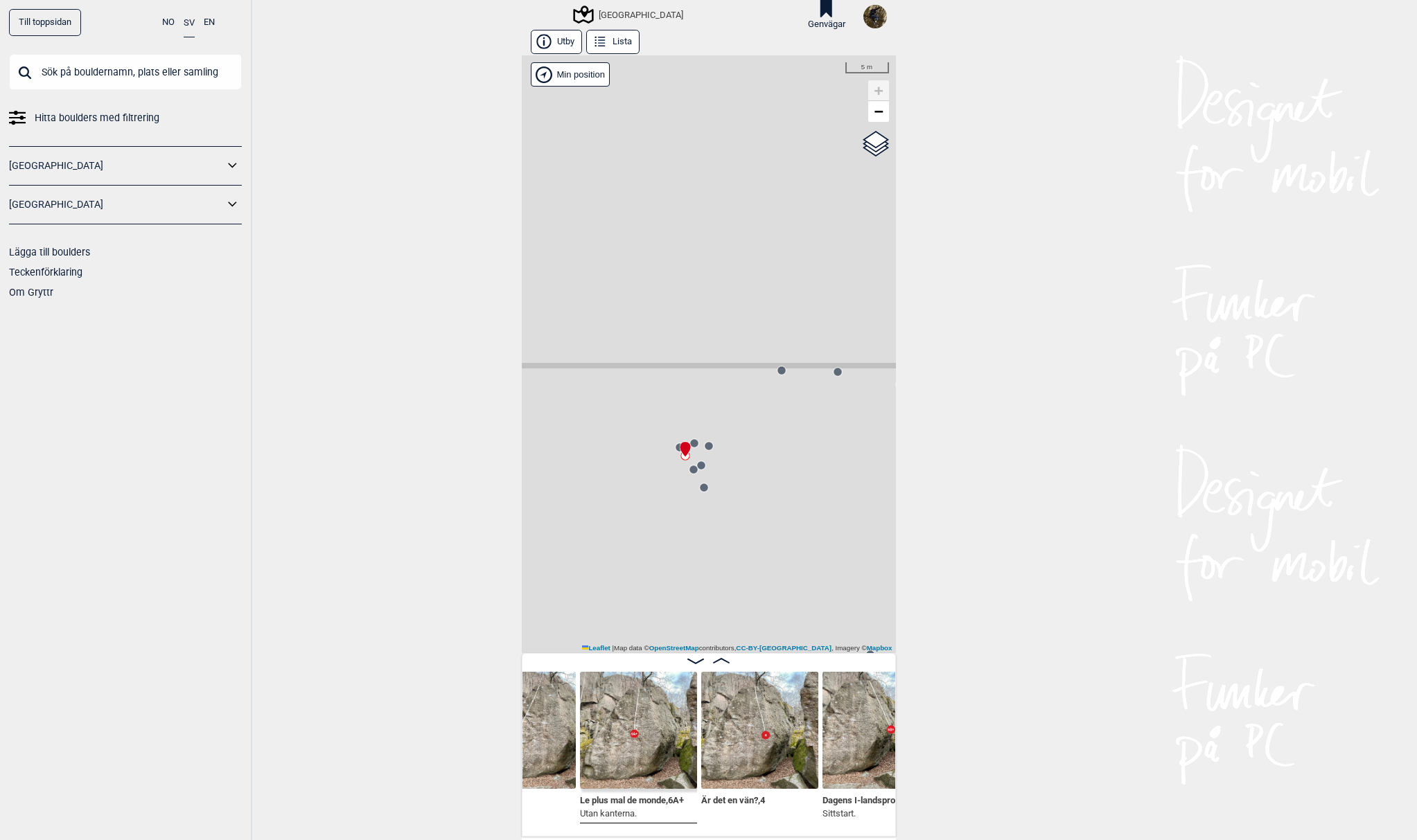
scroll to position [0, 13359]
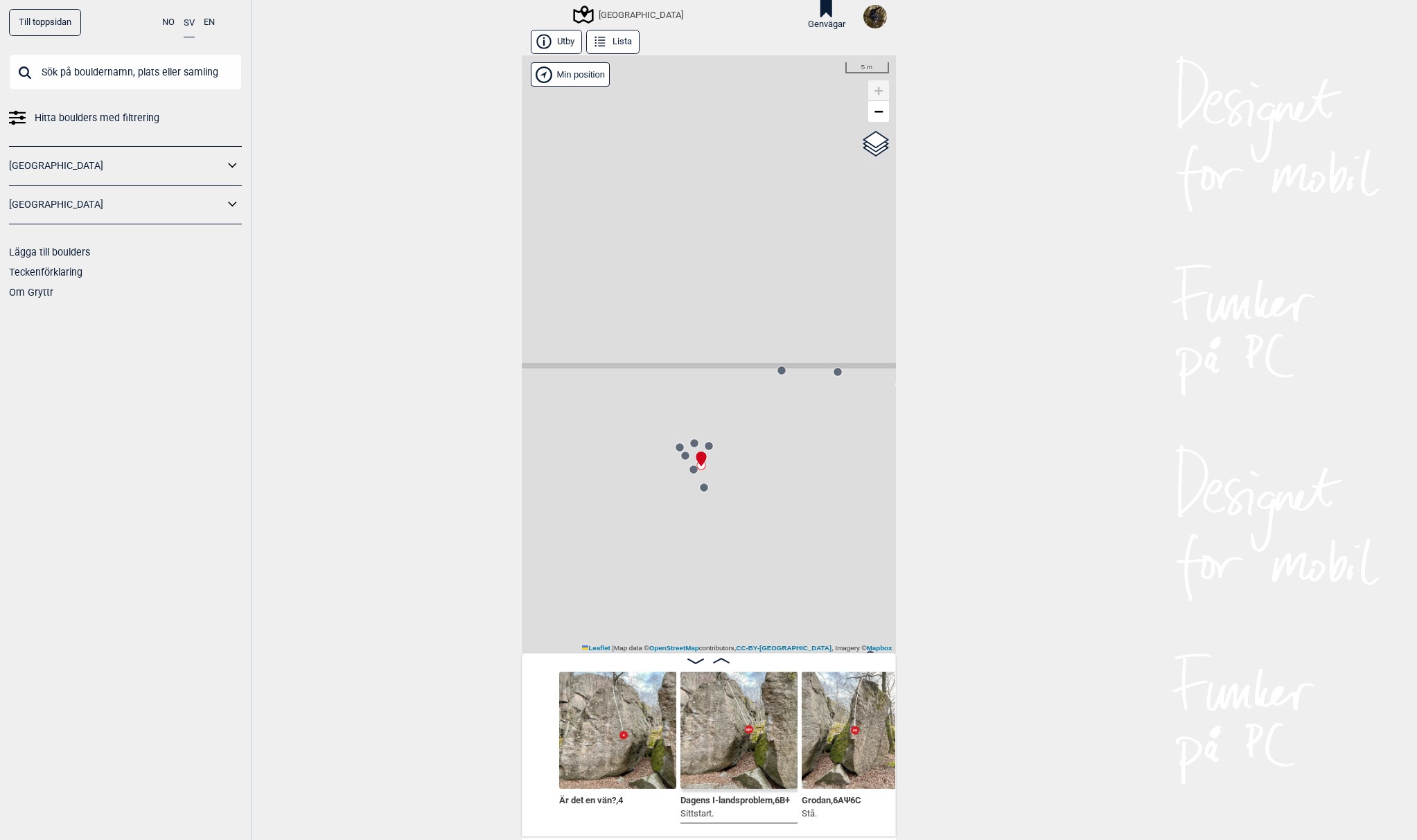
scroll to position [0, 13501]
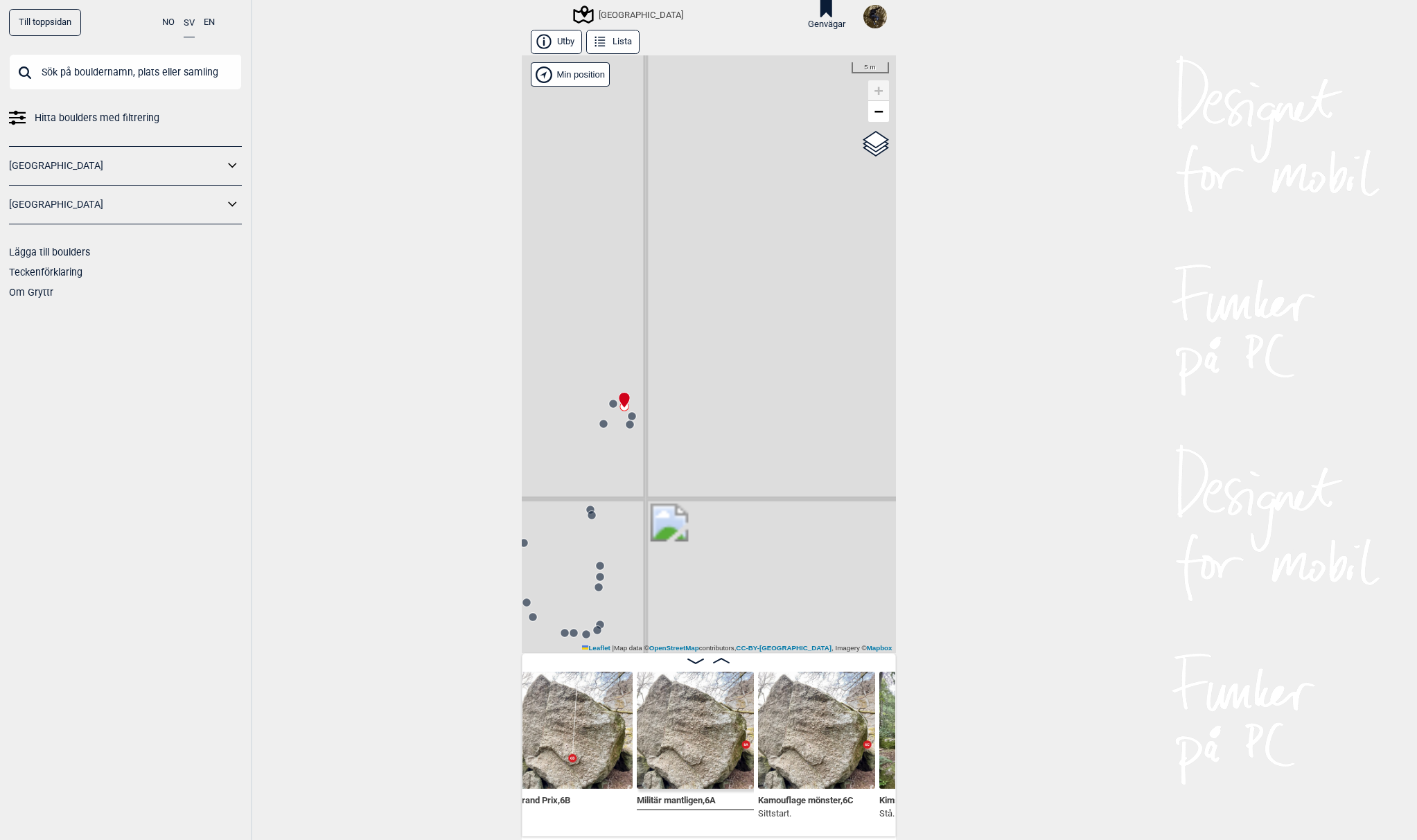
scroll to position [0, 12601]
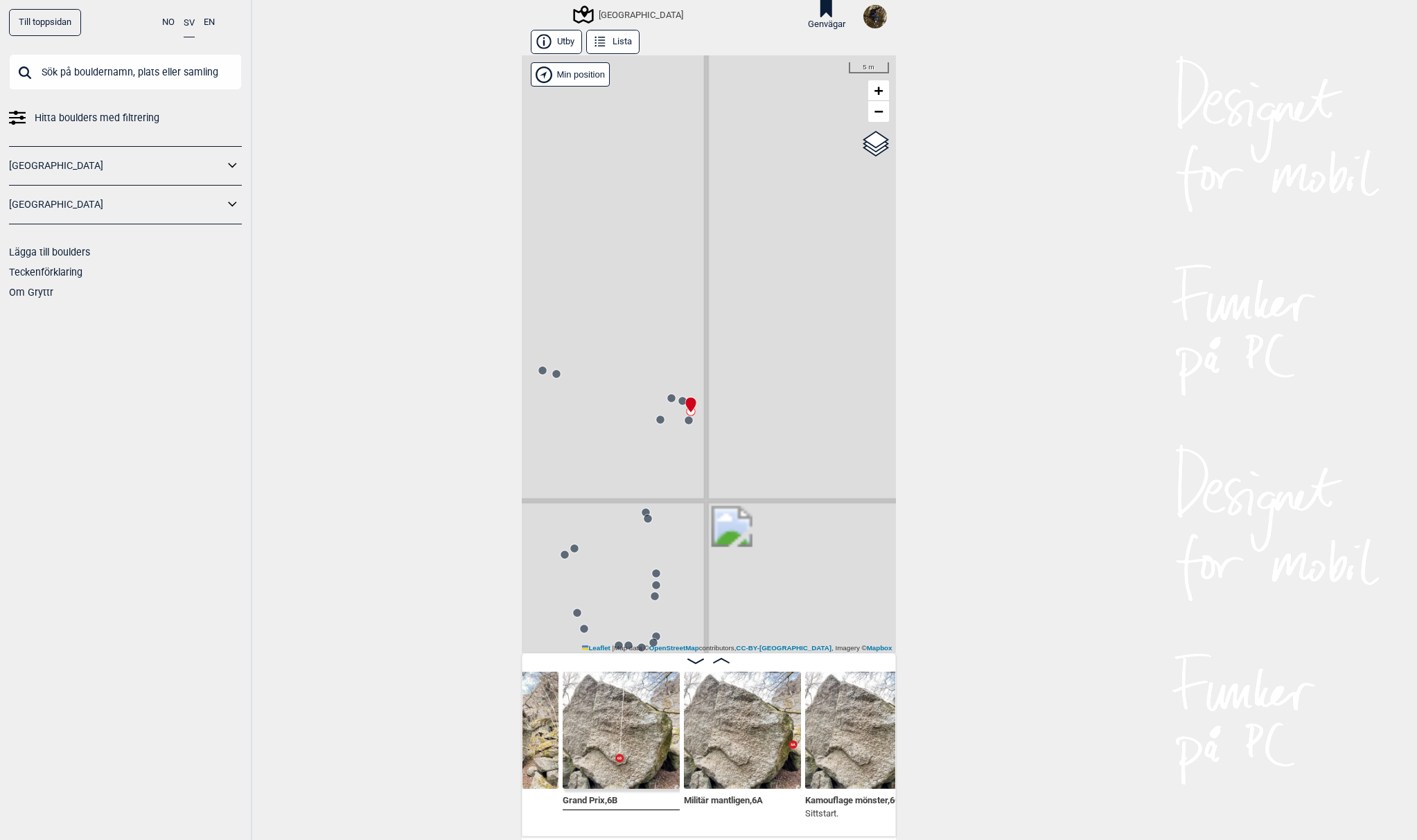
drag, startPoint x: 714, startPoint y: 497, endPoint x: 688, endPoint y: 451, distance: 52.8
click at [688, 451] on div "[GEOGRAPHIC_DATA]" at bounding box center [708, 355] width 374 height 598
